Goal: Task Accomplishment & Management: Use online tool/utility

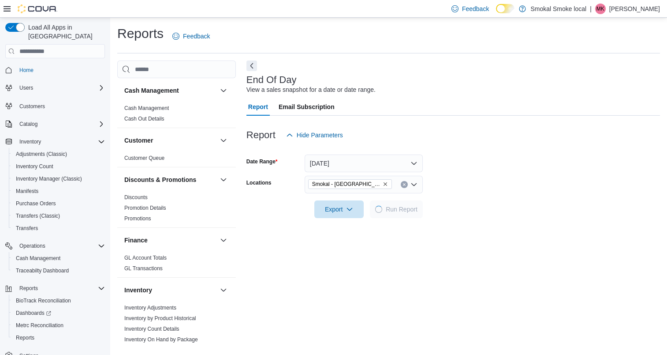
scroll to position [89, 0]
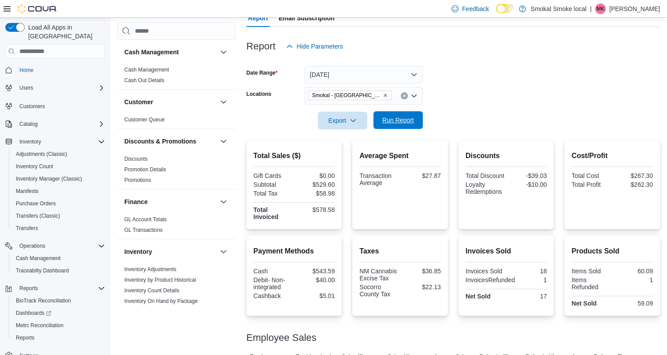
click at [408, 121] on span "Run Report" at bounding box center [398, 120] width 32 height 9
click at [383, 96] on icon "Remove Smokal - Socorro from selection in this group" at bounding box center [385, 95] width 5 height 5
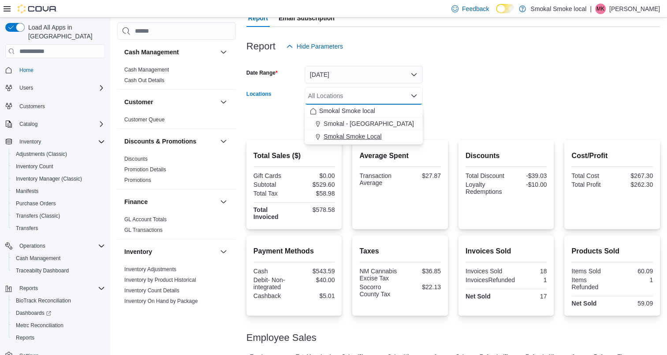
click at [361, 135] on span "Smokal Smoke Local" at bounding box center [353, 136] width 58 height 9
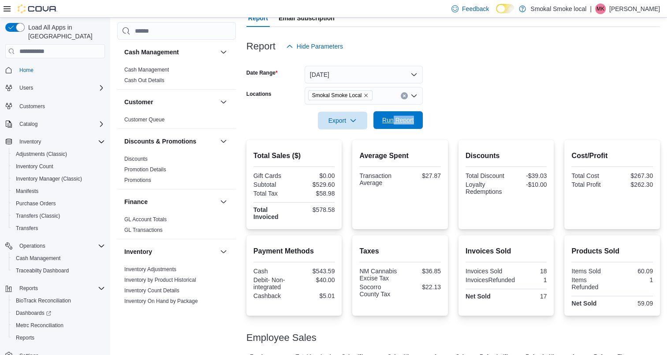
drag, startPoint x: 493, startPoint y: 116, endPoint x: 393, endPoint y: 118, distance: 99.3
click at [393, 118] on form "Date Range [DATE] Locations [GEOGRAPHIC_DATA] Smoke Local Export Run Report" at bounding box center [454, 92] width 414 height 74
click at [393, 118] on span "Run Report" at bounding box center [398, 120] width 32 height 9
click at [365, 95] on icon "Remove Smokal Smoke Local from selection in this group" at bounding box center [367, 95] width 4 height 4
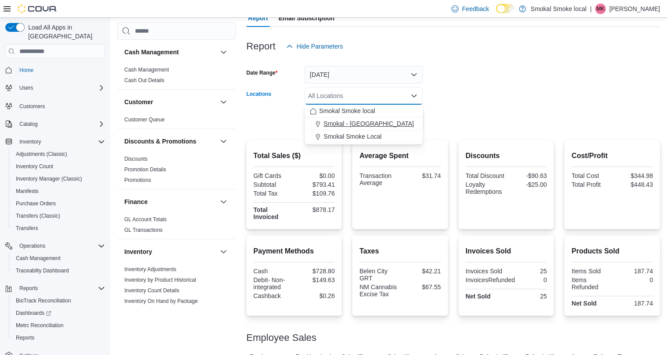
click at [355, 123] on span "Smokal - [GEOGRAPHIC_DATA]" at bounding box center [369, 123] width 90 height 9
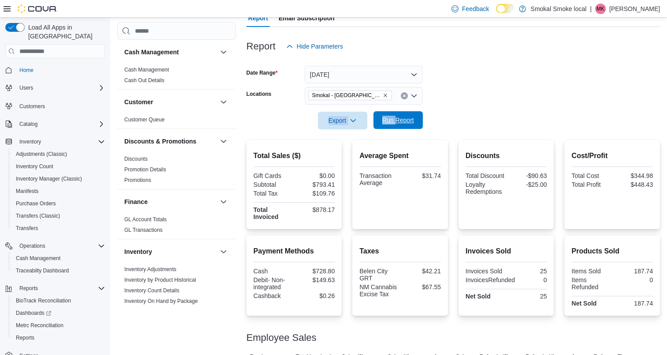
drag, startPoint x: 506, startPoint y: 89, endPoint x: 392, endPoint y: 126, distance: 120.1
click at [392, 126] on form "Date Range [DATE] Locations [GEOGRAPHIC_DATA] - [GEOGRAPHIC_DATA] Export Run Re…" at bounding box center [454, 92] width 414 height 74
click at [392, 126] on span "Run Report" at bounding box center [398, 120] width 39 height 18
